Goal: Transaction & Acquisition: Obtain resource

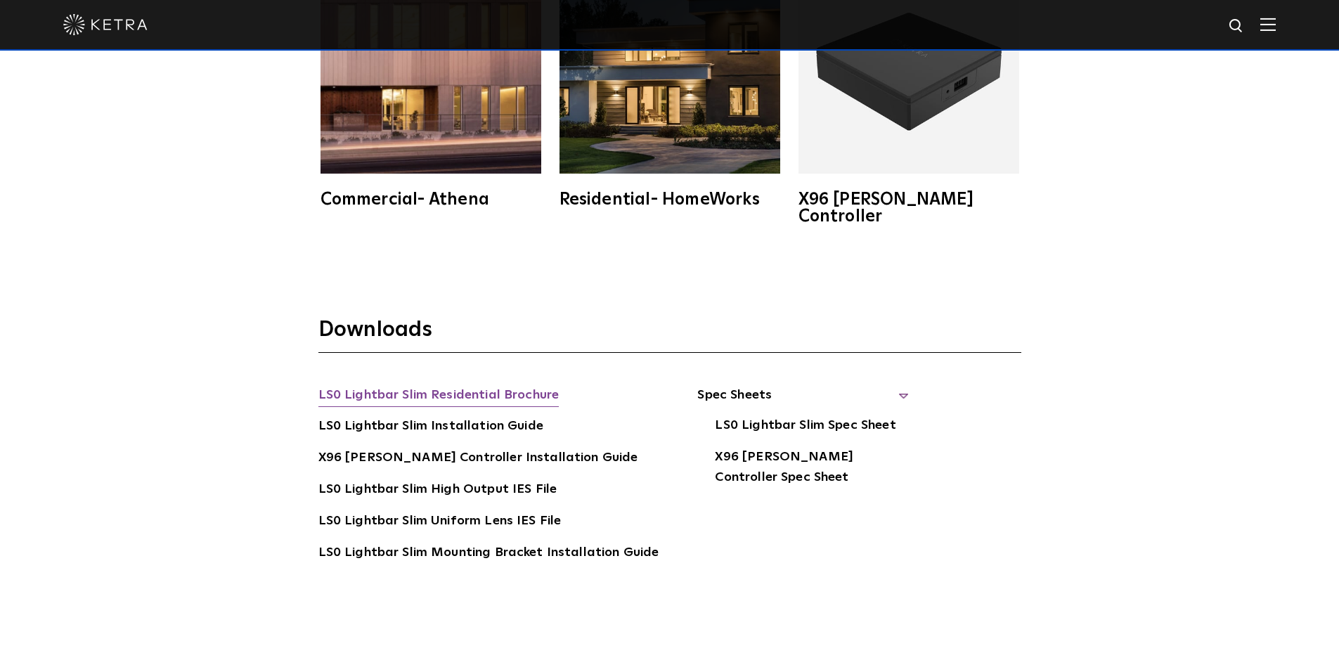
click at [373, 385] on link "LS0 Lightbar Slim Residential Brochure" at bounding box center [438, 396] width 241 height 22
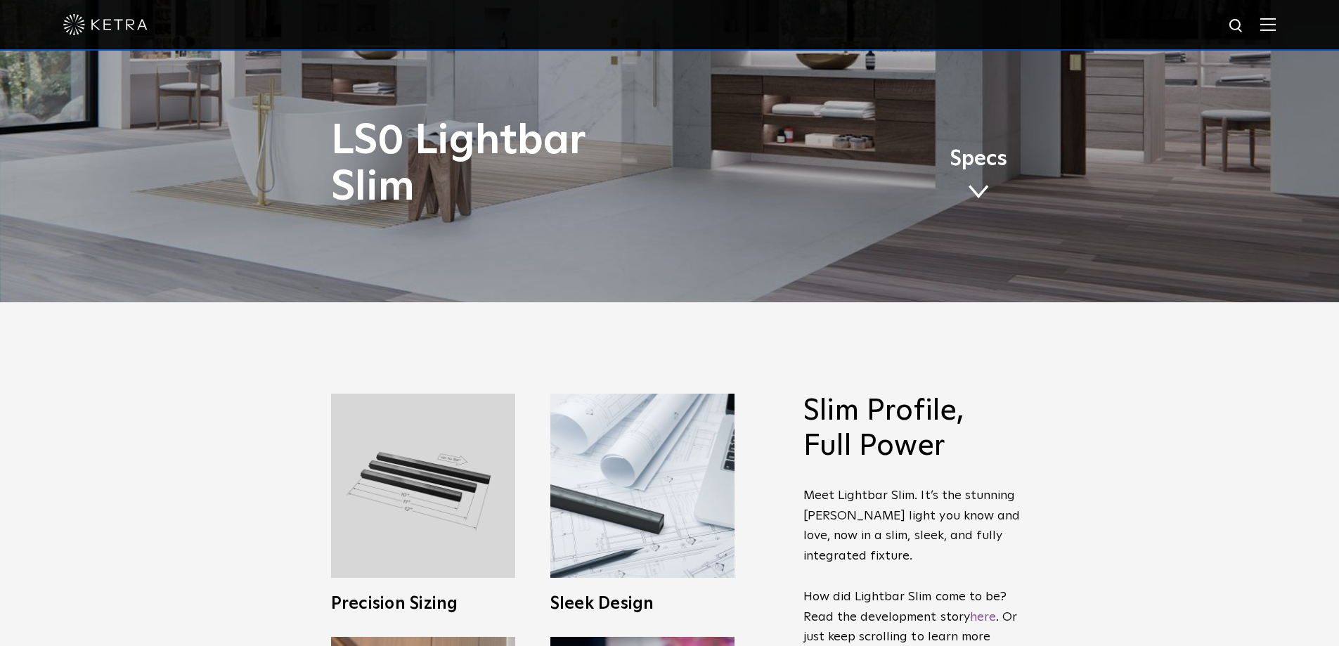
scroll to position [406, 0]
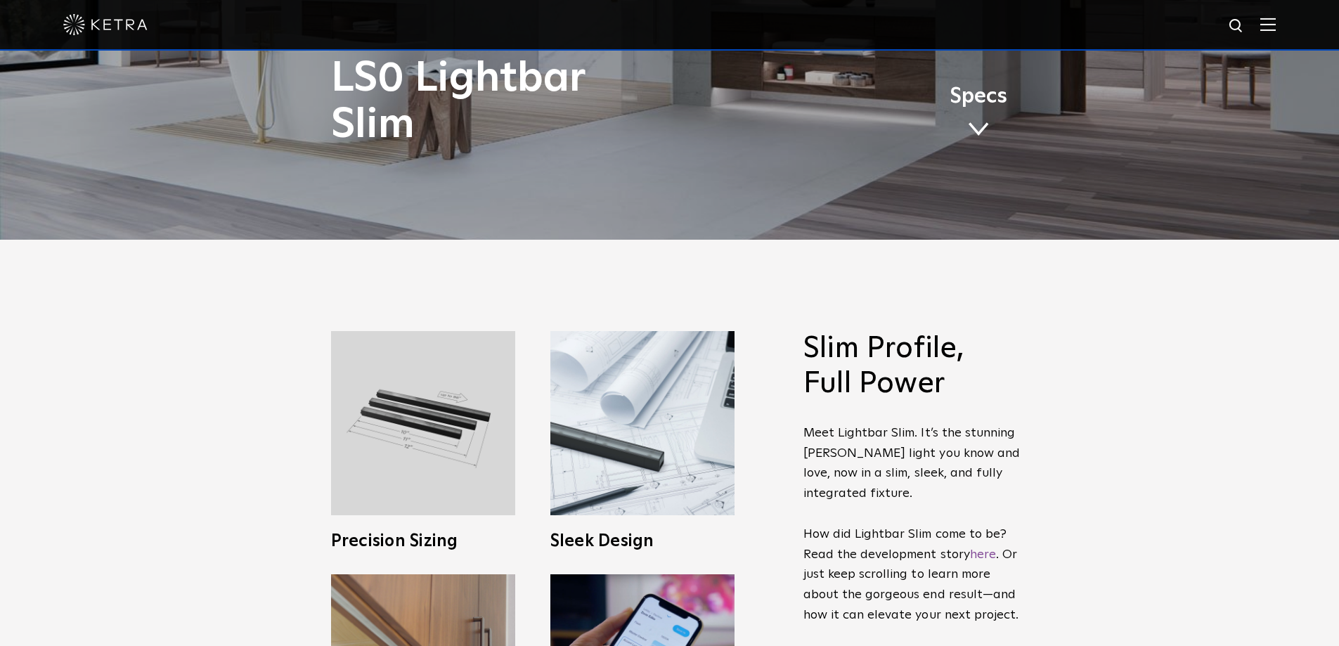
click at [1275, 24] on img at bounding box center [1267, 24] width 15 height 13
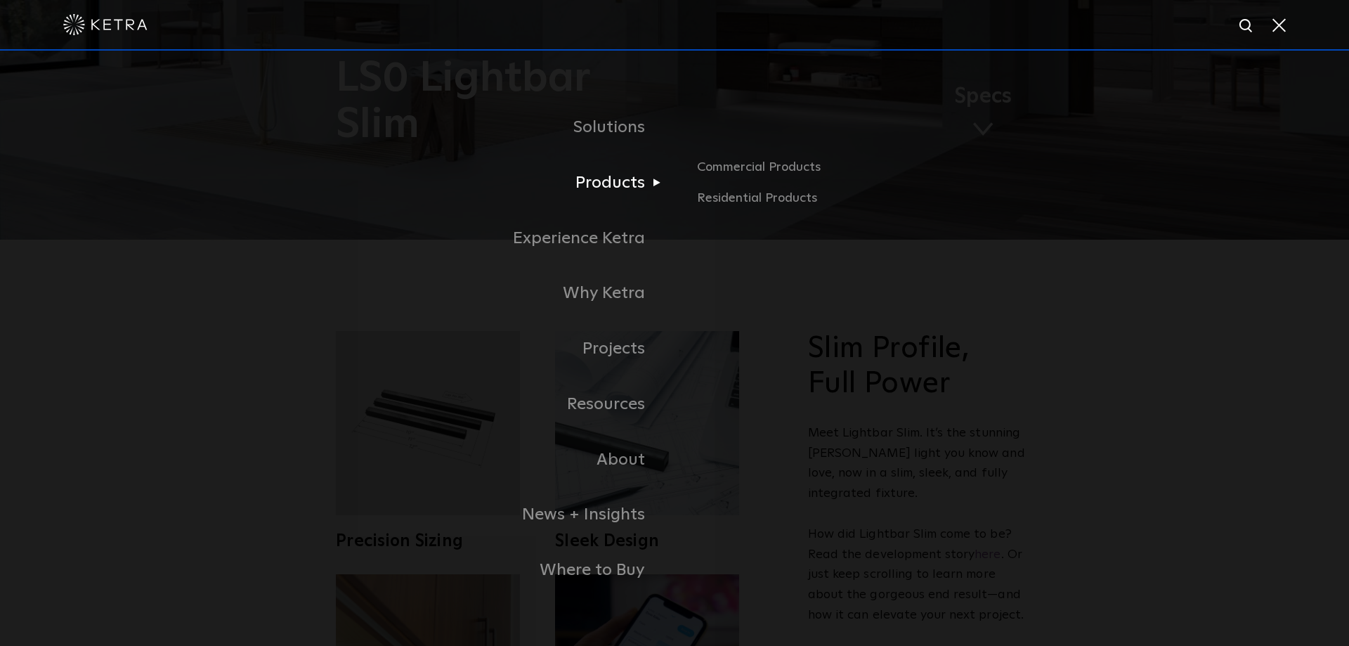
click at [628, 190] on link "Products" at bounding box center [498, 183] width 351 height 56
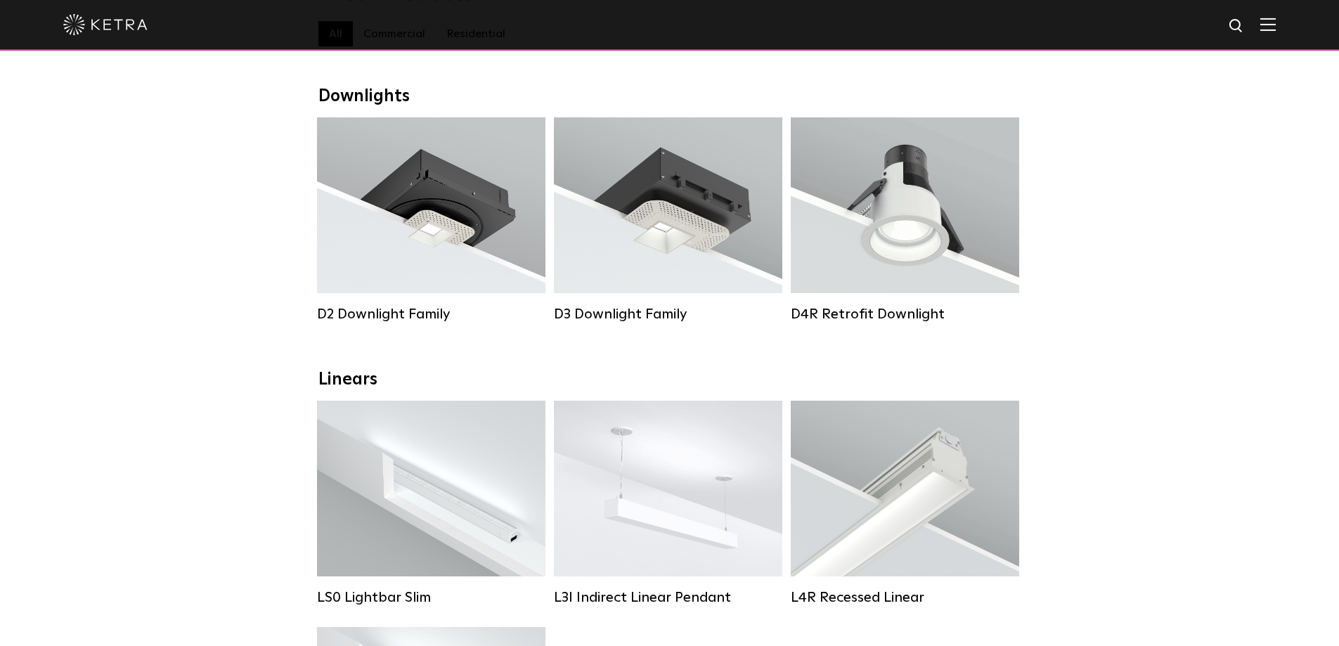
scroll to position [141, 0]
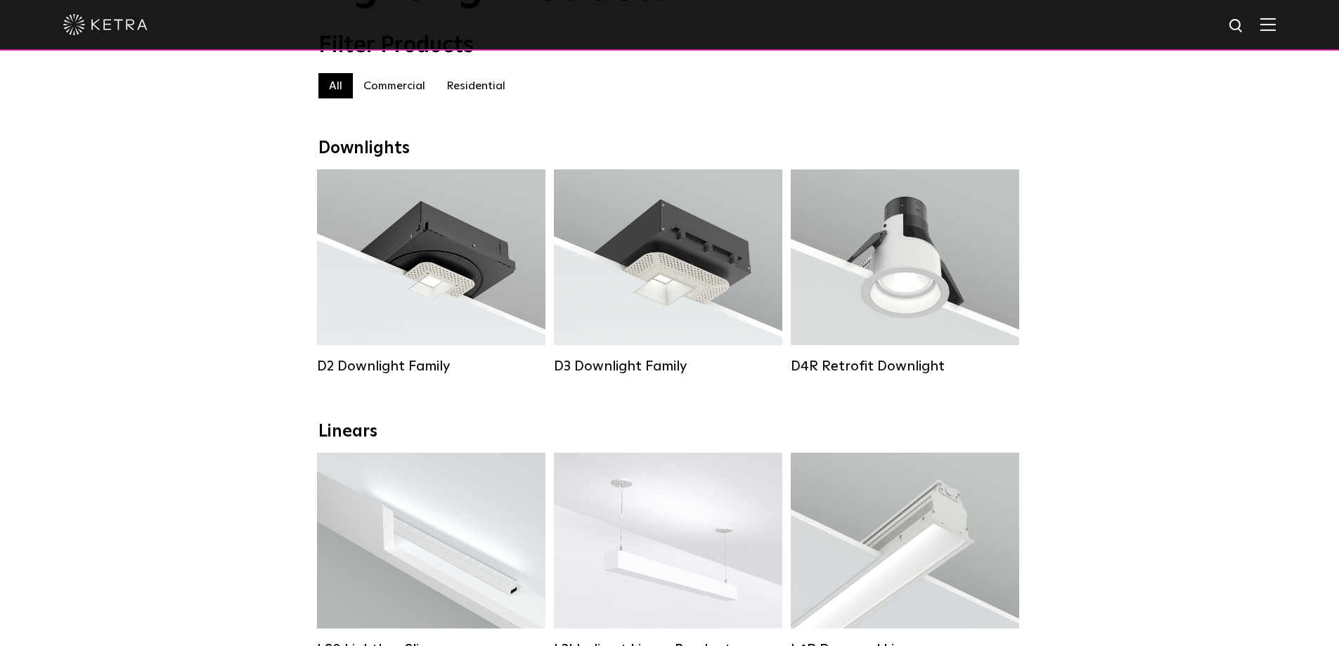
click at [479, 93] on label "Residential" at bounding box center [476, 85] width 80 height 25
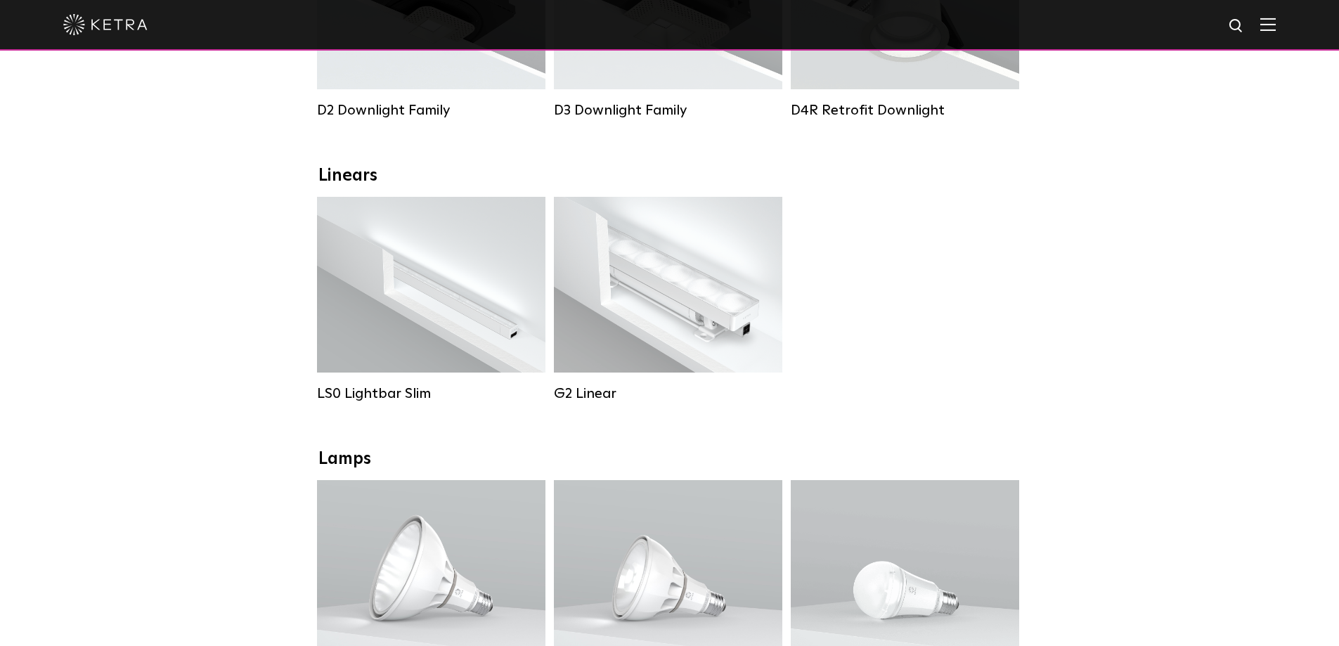
scroll to position [422, 0]
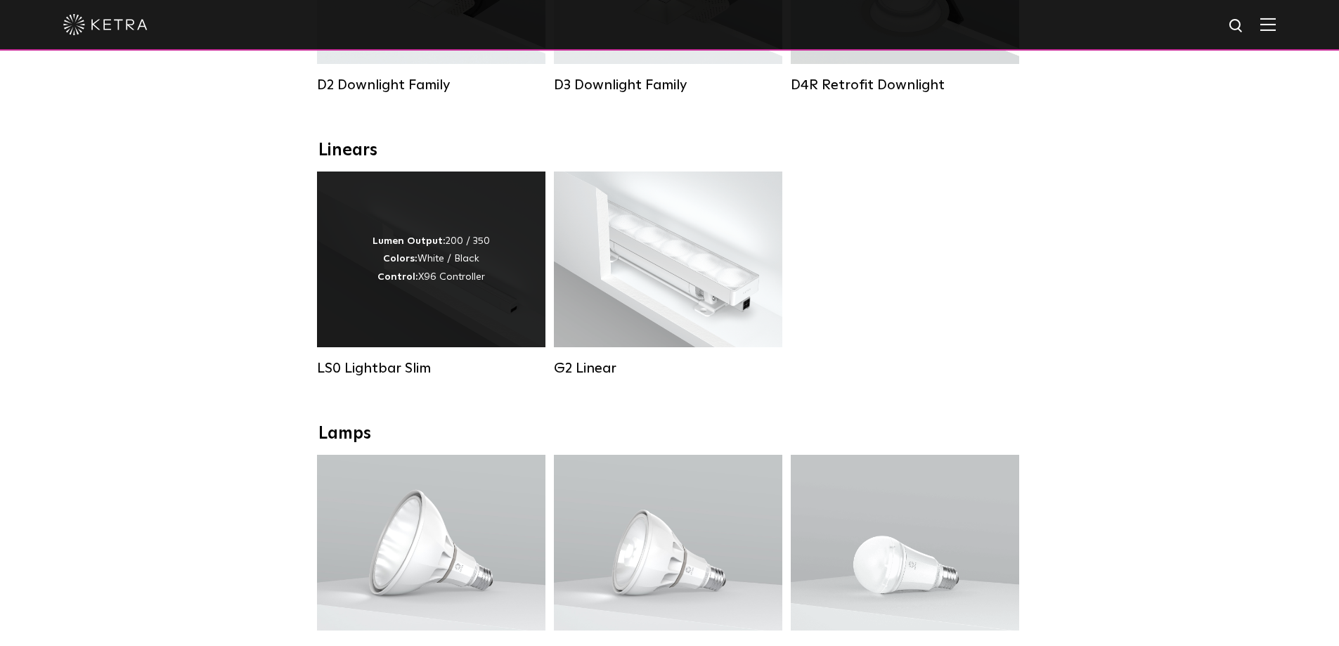
click at [372, 377] on div "LS0 Lightbar Slim" at bounding box center [431, 368] width 228 height 17
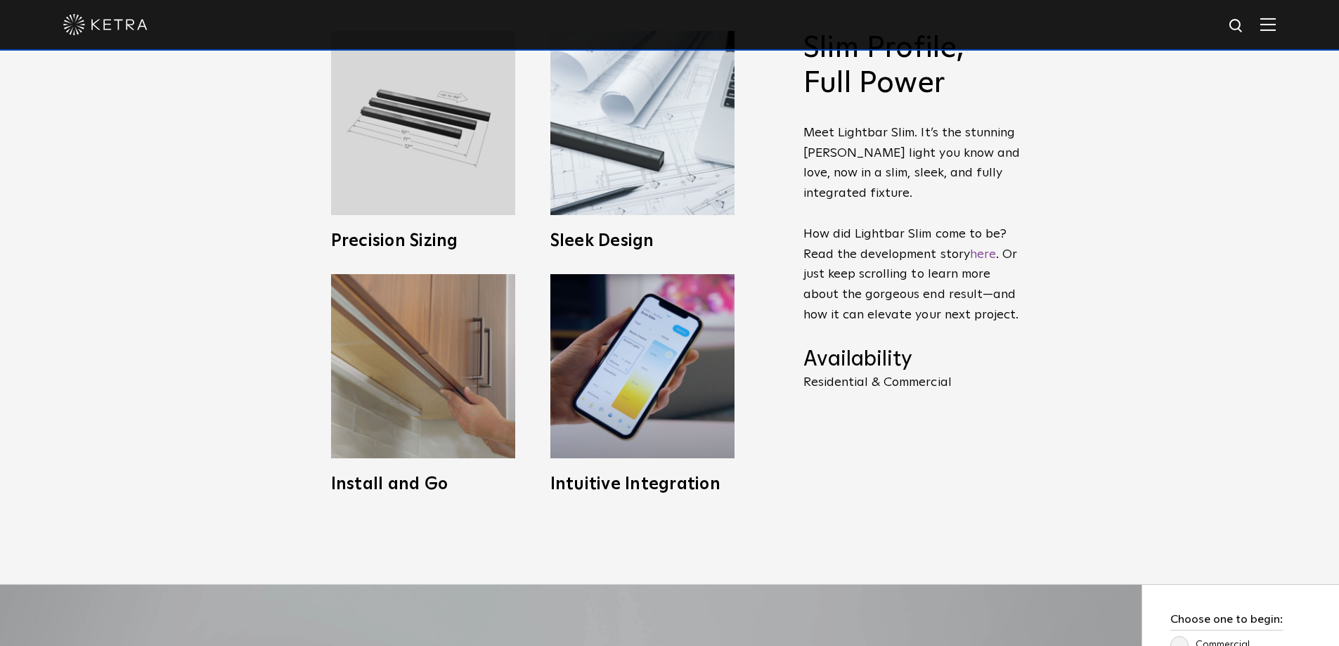
scroll to position [632, 0]
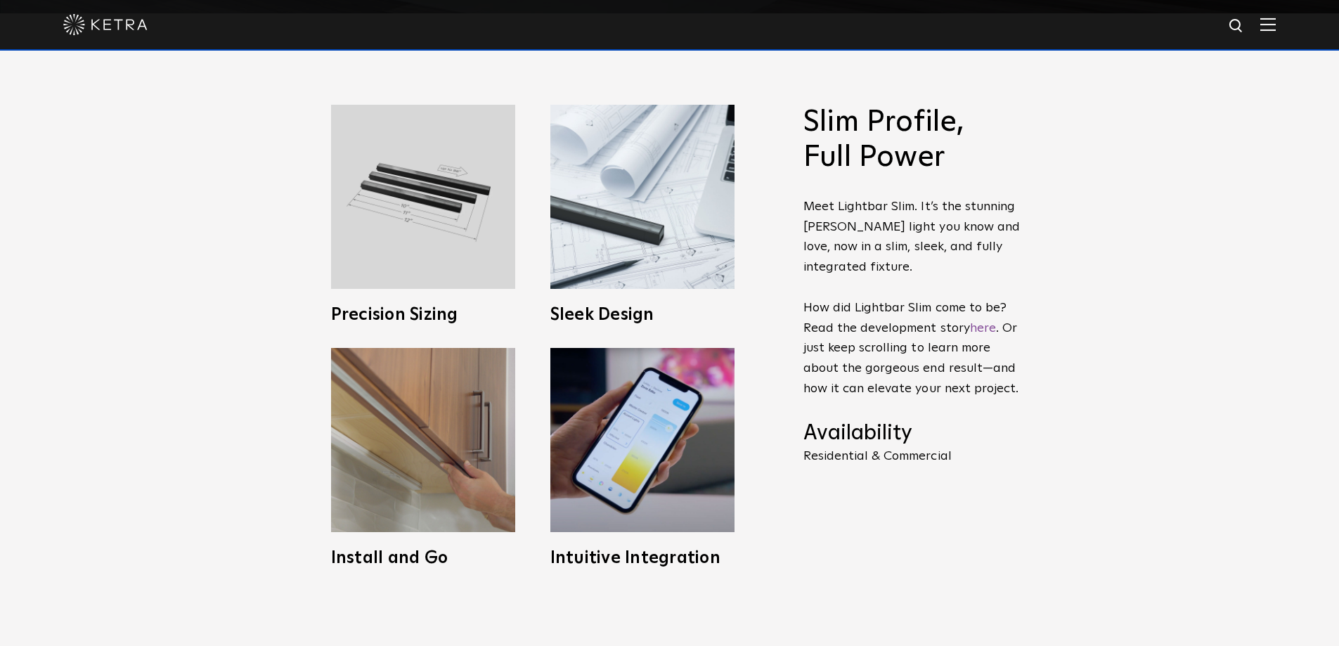
click at [1275, 27] on img at bounding box center [1267, 24] width 15 height 13
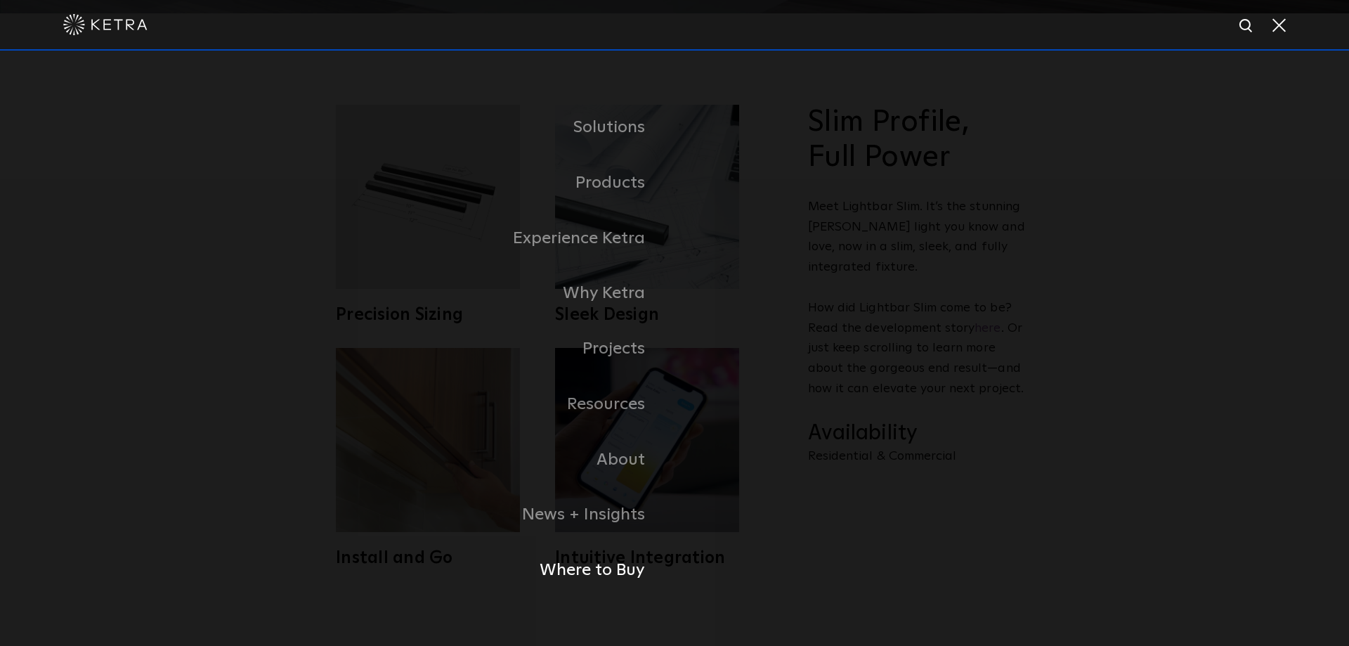
click at [640, 583] on link "Where to Buy" at bounding box center [498, 570] width 351 height 56
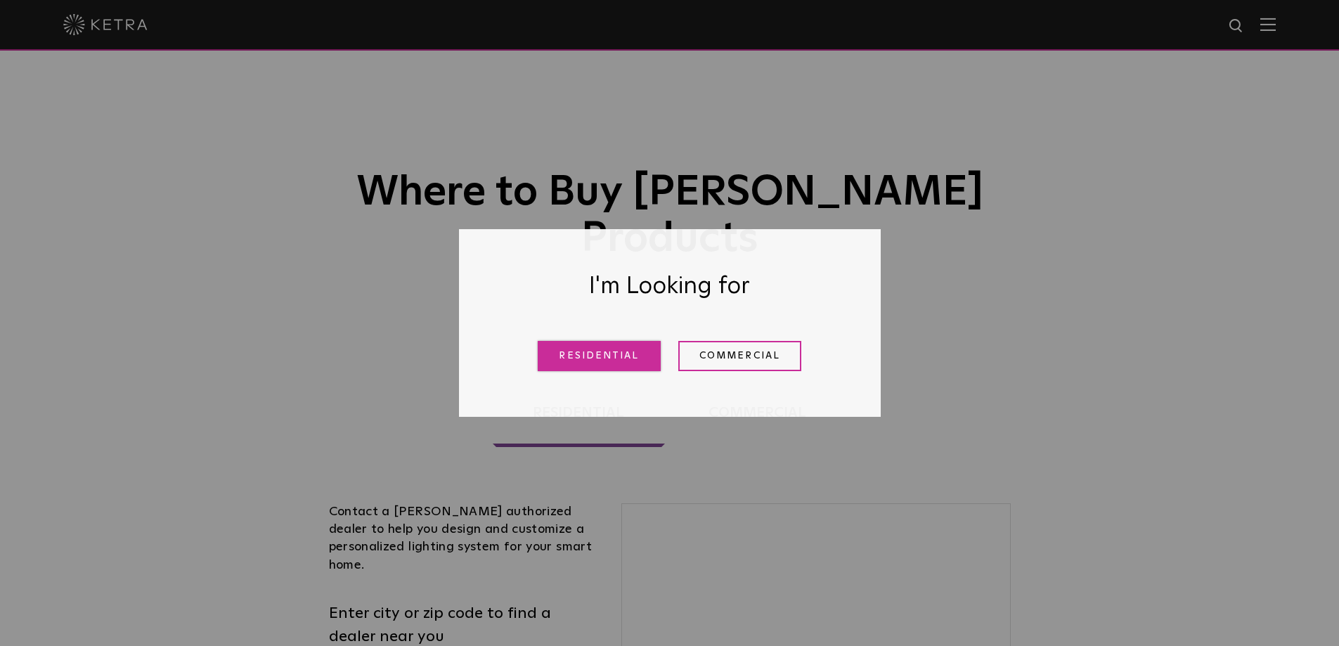
click at [592, 358] on link "Residential" at bounding box center [599, 356] width 123 height 30
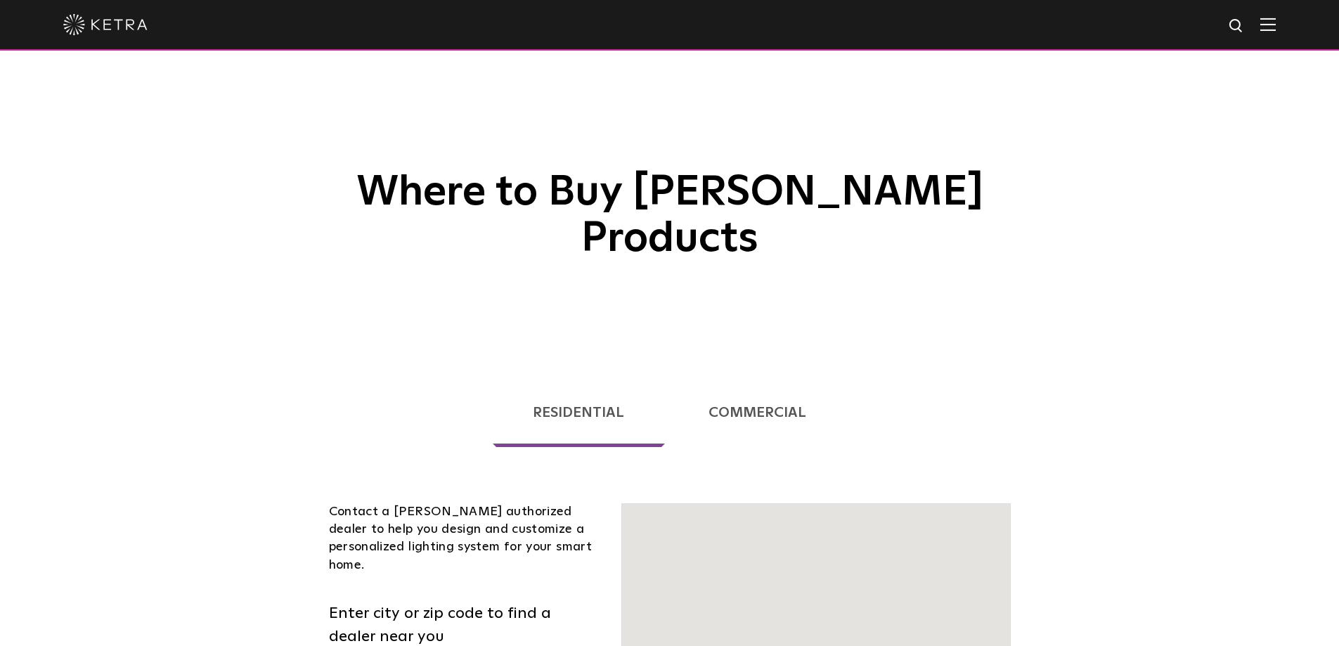
scroll to position [358, 0]
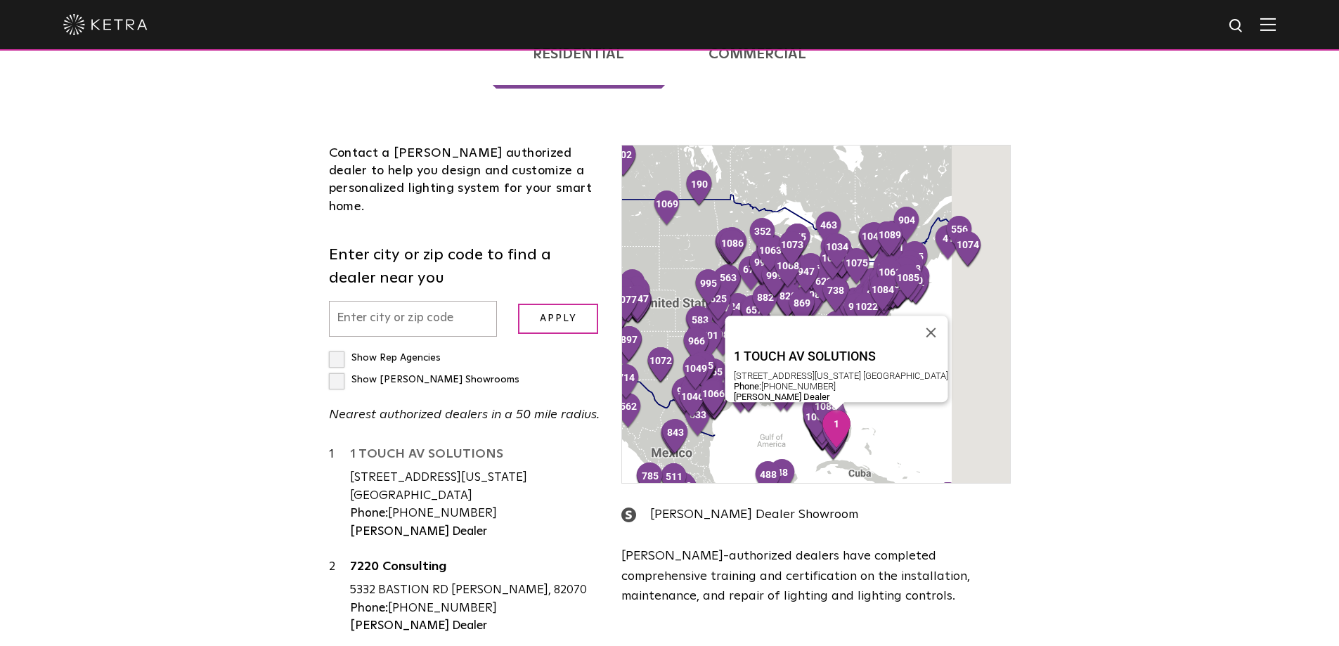
click at [445, 448] on link "1 TOUCH AV SOLUTIONS" at bounding box center [475, 457] width 251 height 18
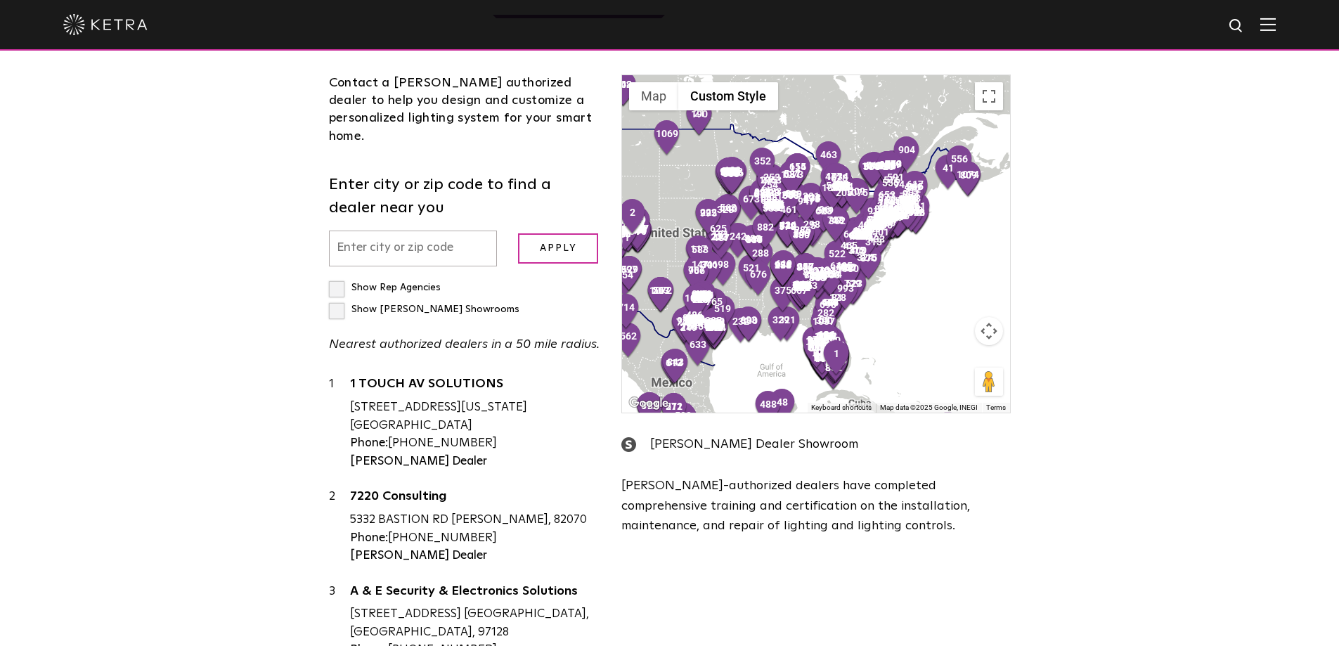
scroll to position [0, 0]
